Goal: Task Accomplishment & Management: Manage account settings

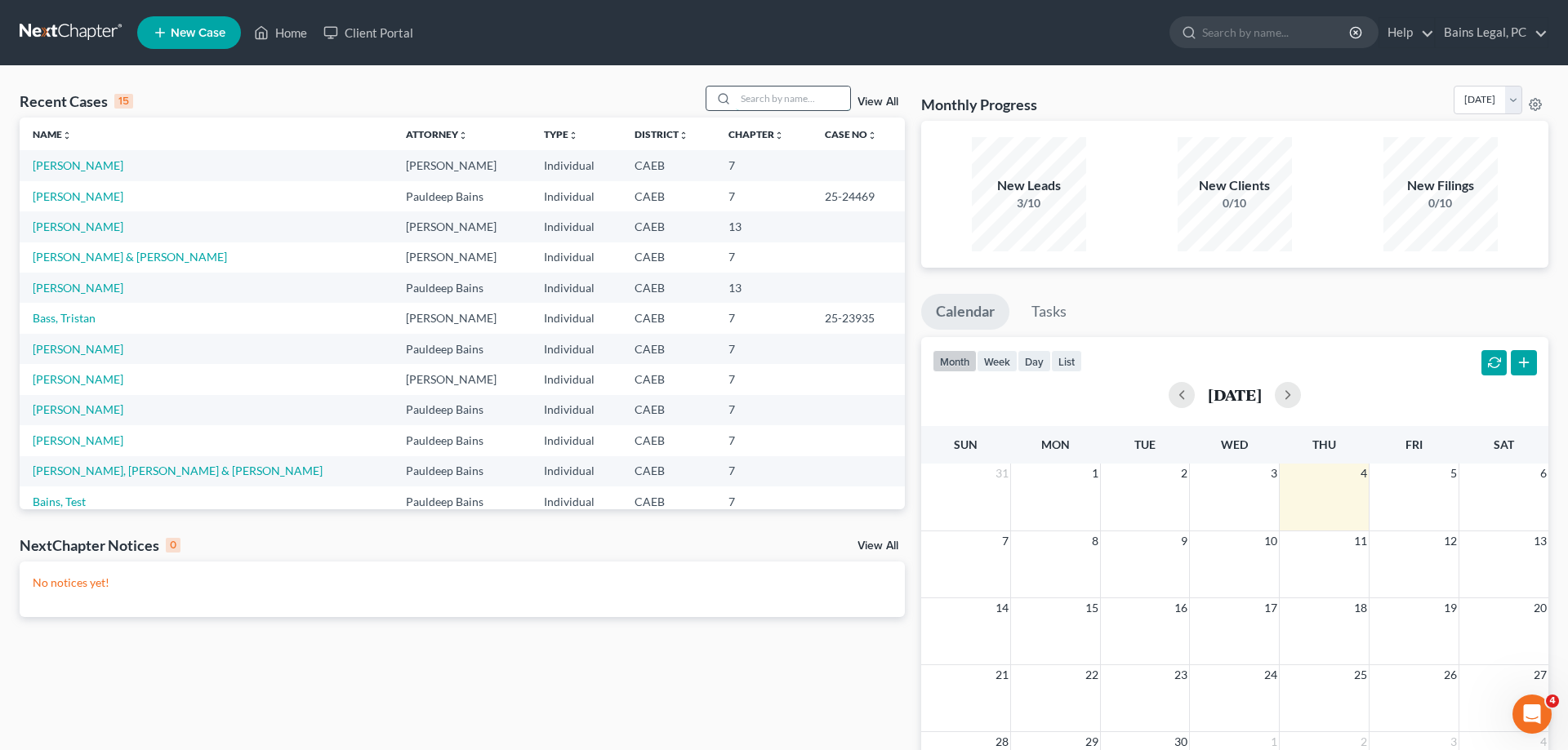
click at [814, 100] on input "search" at bounding box center [793, 98] width 114 height 23
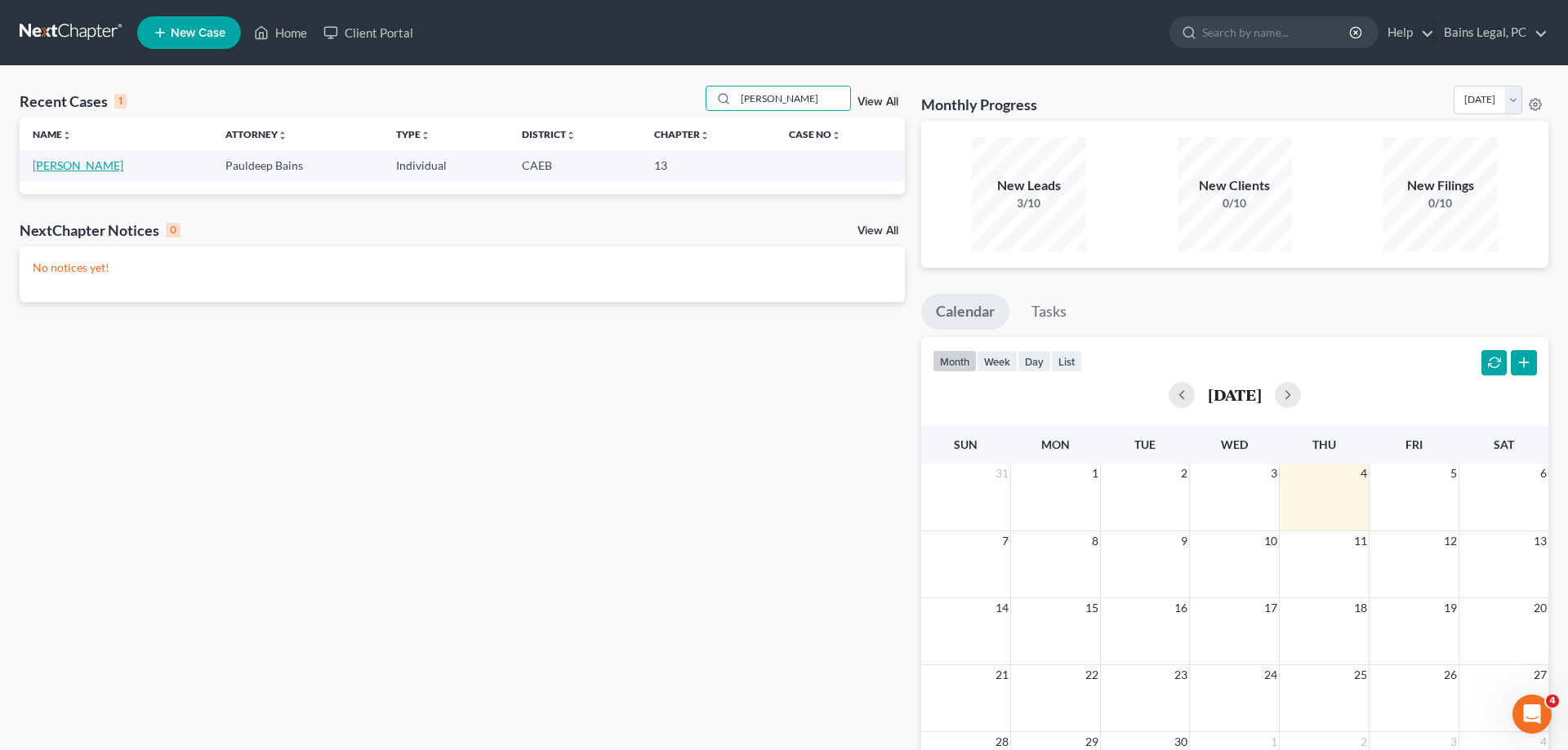
type input "[PERSON_NAME]"
click at [79, 168] on link "[PERSON_NAME]" at bounding box center [78, 165] width 91 height 14
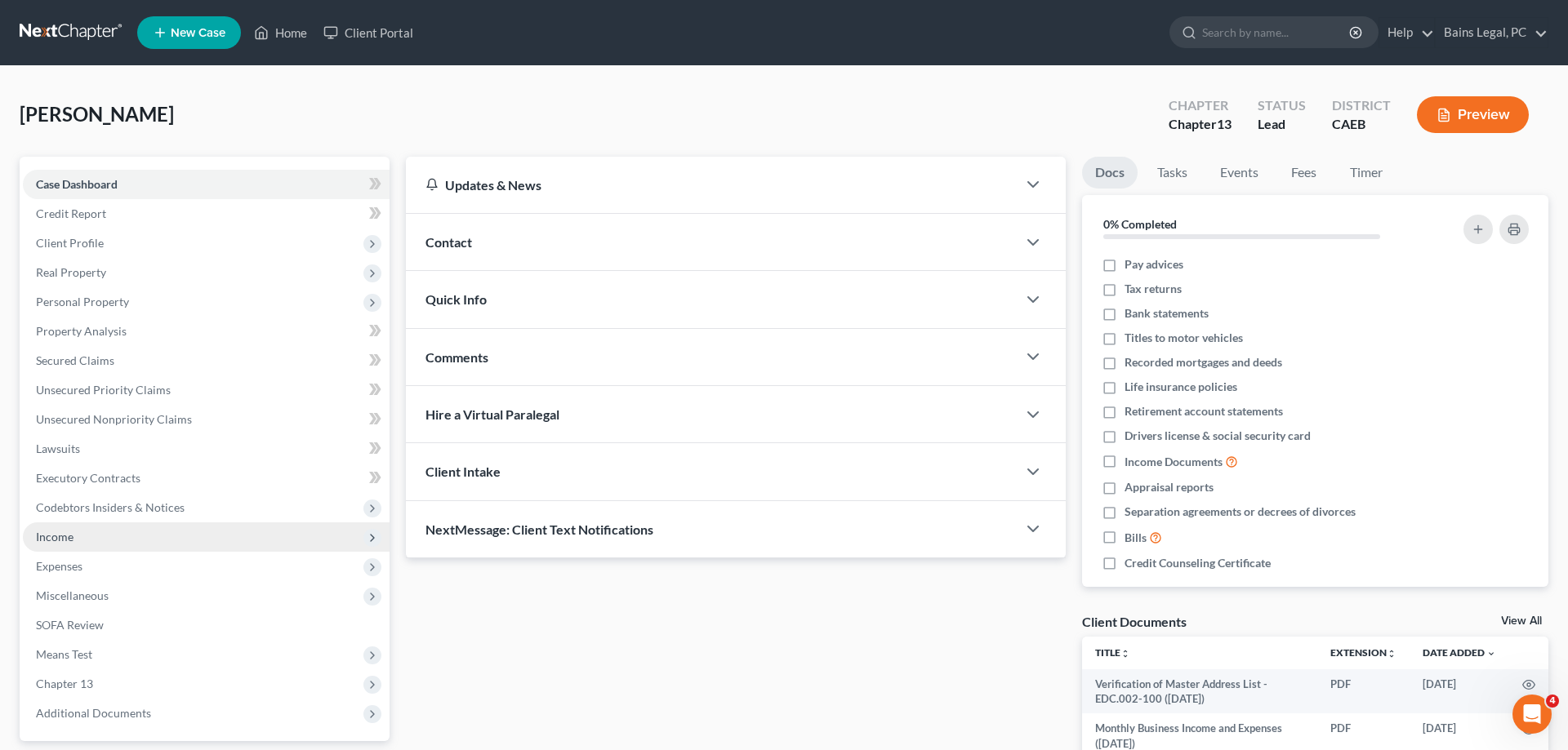
drag, startPoint x: 80, startPoint y: 540, endPoint x: 87, endPoint y: 546, distance: 9.2
click at [81, 540] on span "Income" at bounding box center [206, 537] width 367 height 29
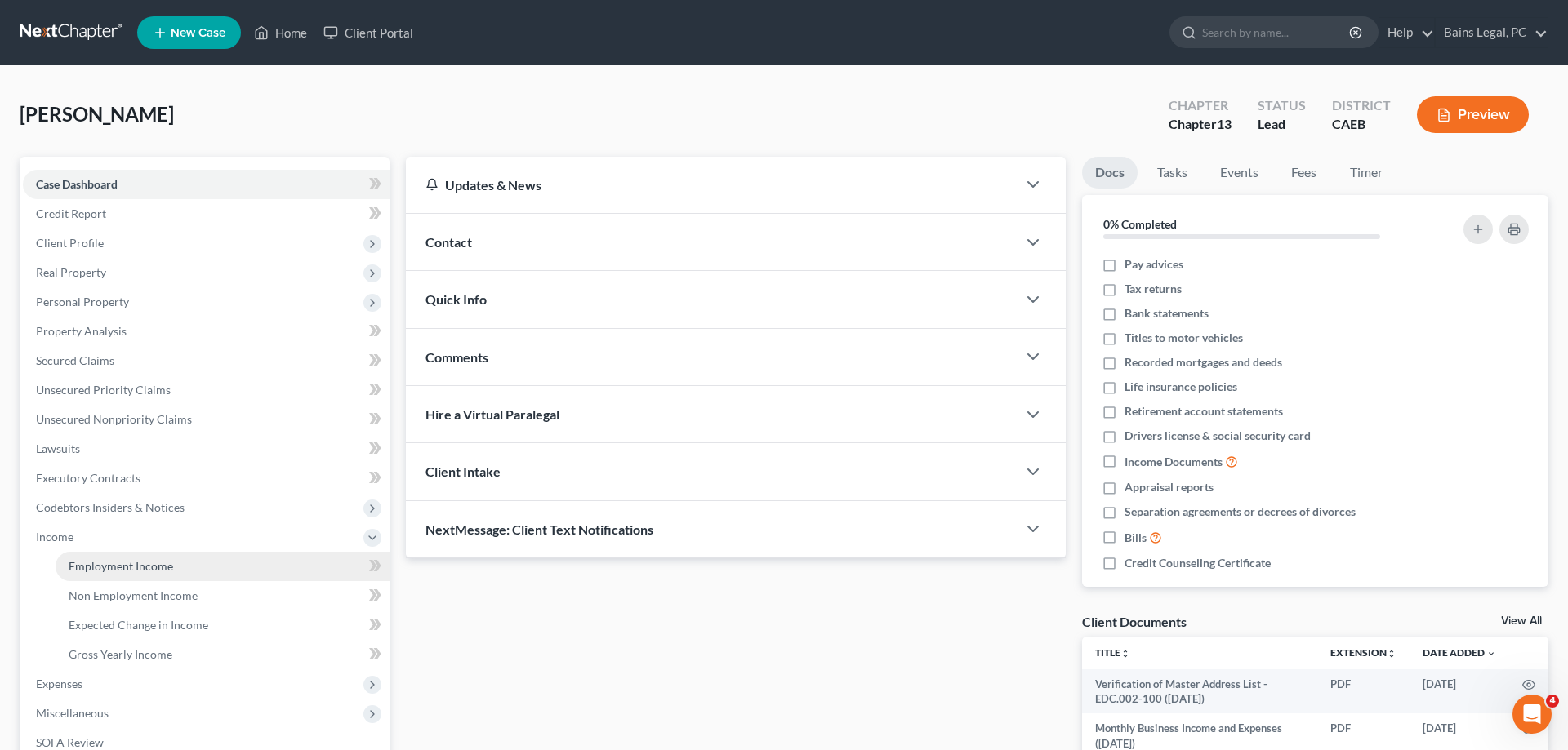
click at [90, 564] on span "Employment Income" at bounding box center [120, 566] width 105 height 14
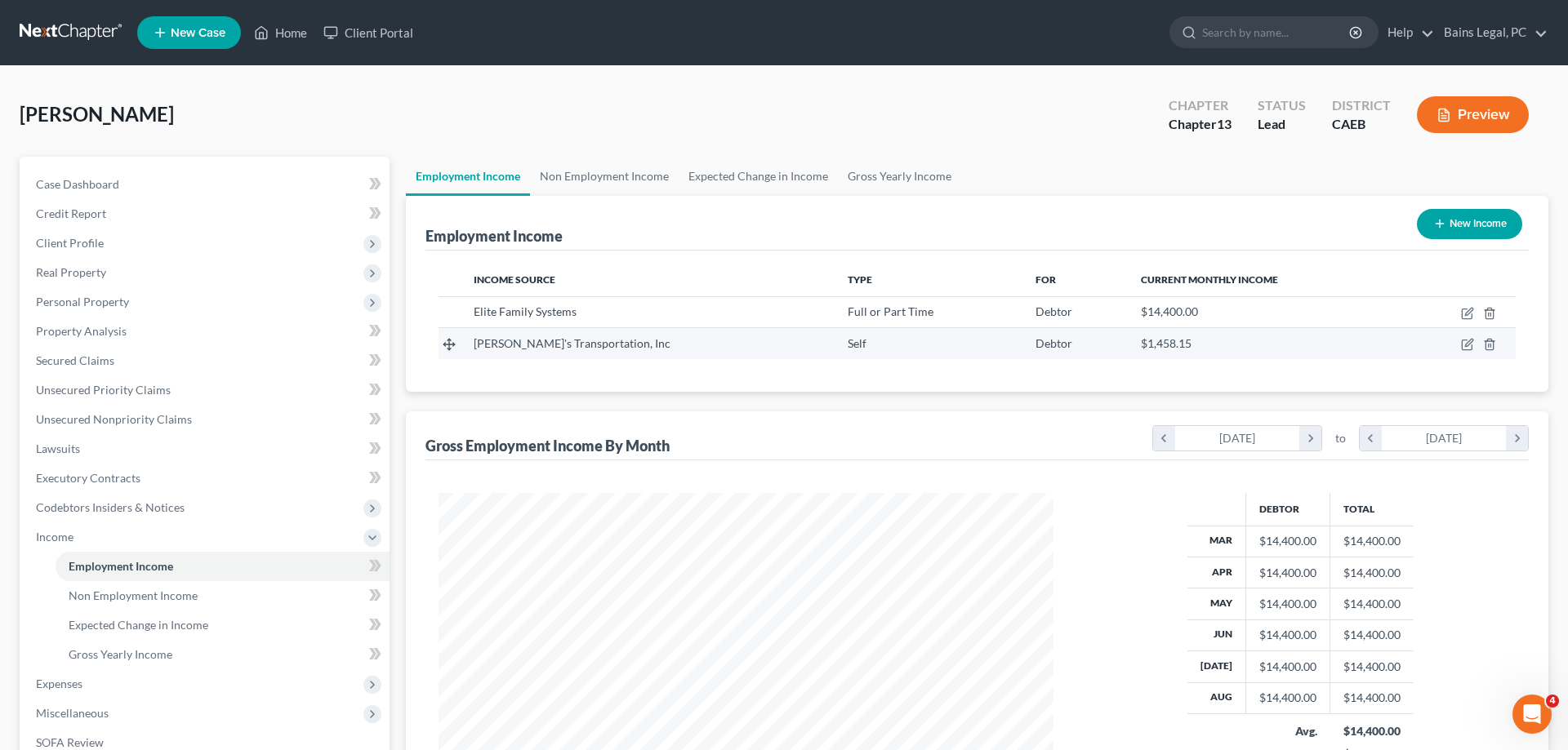
scroll to position [307, 647]
click at [1465, 345] on icon "button" at bounding box center [1467, 344] width 13 height 13
select select "1"
select select "4"
select select "0"
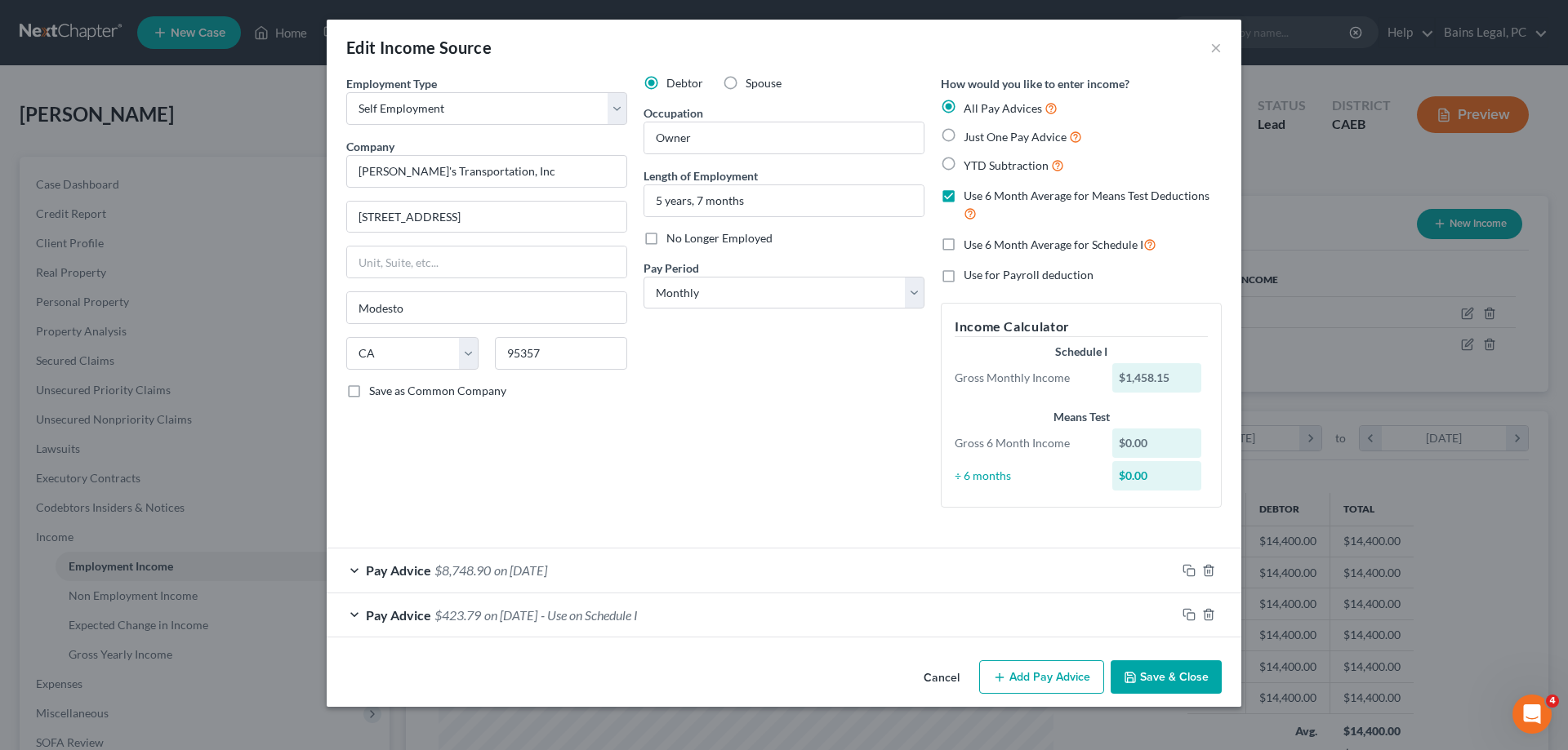
click at [1189, 674] on button "Save & Close" at bounding box center [1166, 677] width 111 height 35
